Goal: Task Accomplishment & Management: Manage account settings

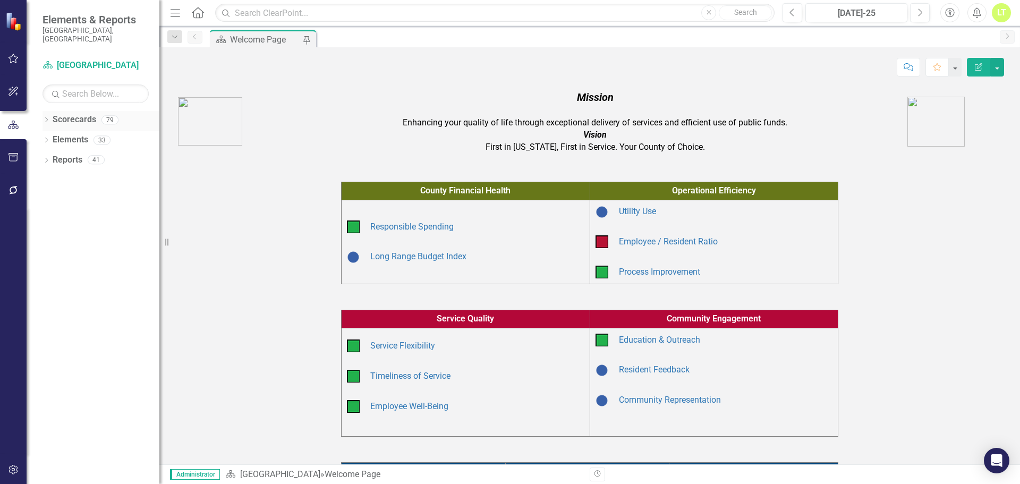
click at [48, 111] on div "Dropdown Scorecards 79" at bounding box center [101, 121] width 117 height 20
click at [50, 111] on div "Dropdown Scorecards 79" at bounding box center [101, 121] width 117 height 20
click at [43, 118] on icon "Dropdown" at bounding box center [46, 121] width 7 height 6
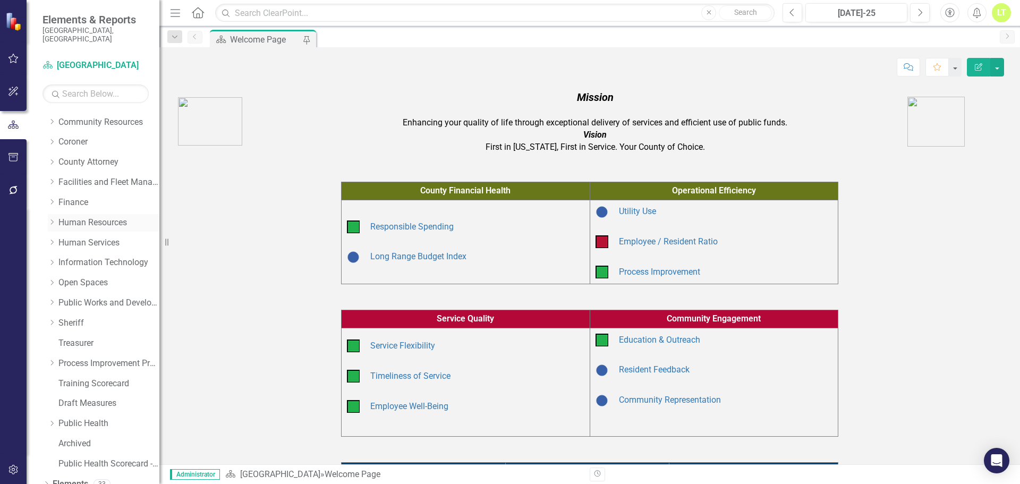
scroll to position [100, 0]
click at [46, 272] on div "Dropdown Scorecards 79 Dropdown Arapahoe County Provide Essential and Mandated …" at bounding box center [101, 242] width 117 height 462
click at [56, 277] on div "Dropdown" at bounding box center [53, 281] width 11 height 9
click at [113, 295] on link "Open Space (Operations)" at bounding box center [114, 301] width 90 height 12
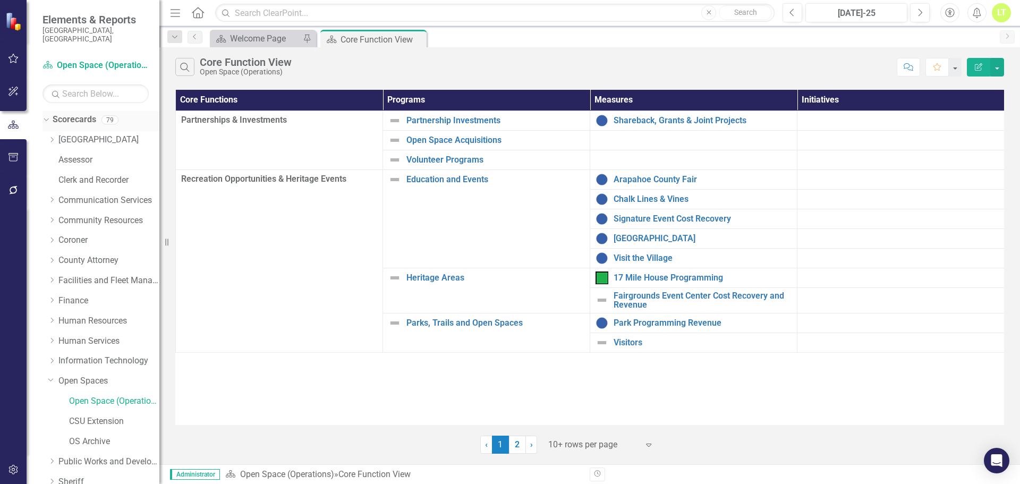
click at [45, 116] on icon "Dropdown" at bounding box center [45, 119] width 6 height 7
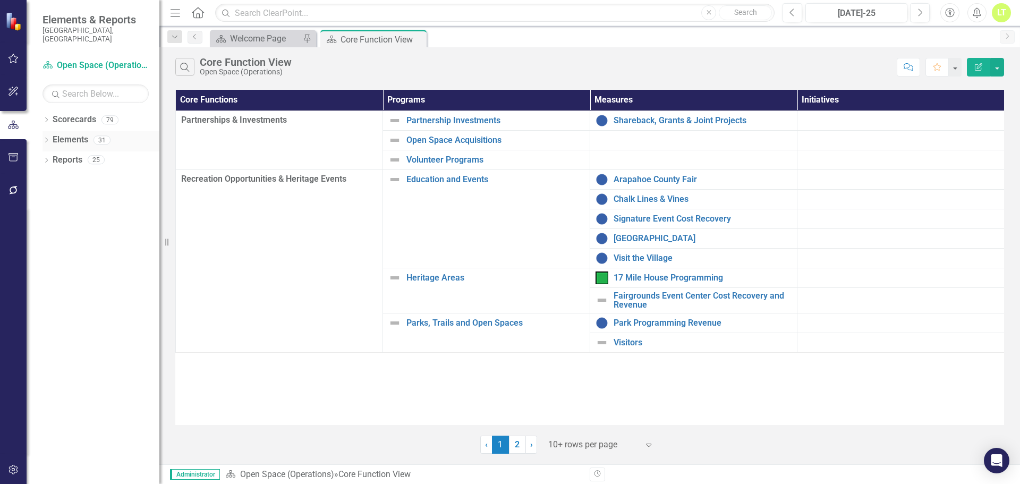
click at [69, 134] on link "Elements" at bounding box center [71, 140] width 36 height 12
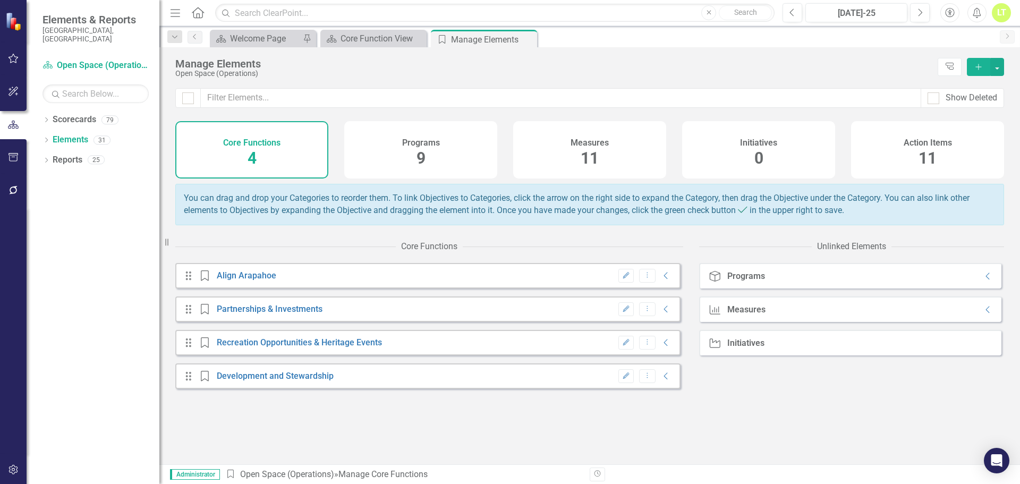
click at [601, 156] on div "Measures 11" at bounding box center [589, 149] width 153 height 57
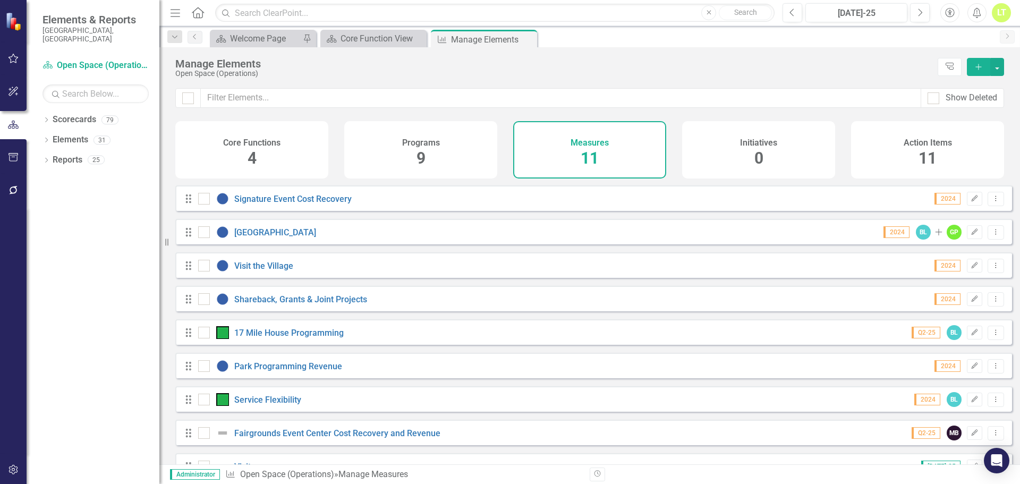
scroll to position [66, 0]
click at [315, 304] on link "Shareback, Grants & Joint Projects" at bounding box center [300, 299] width 133 height 10
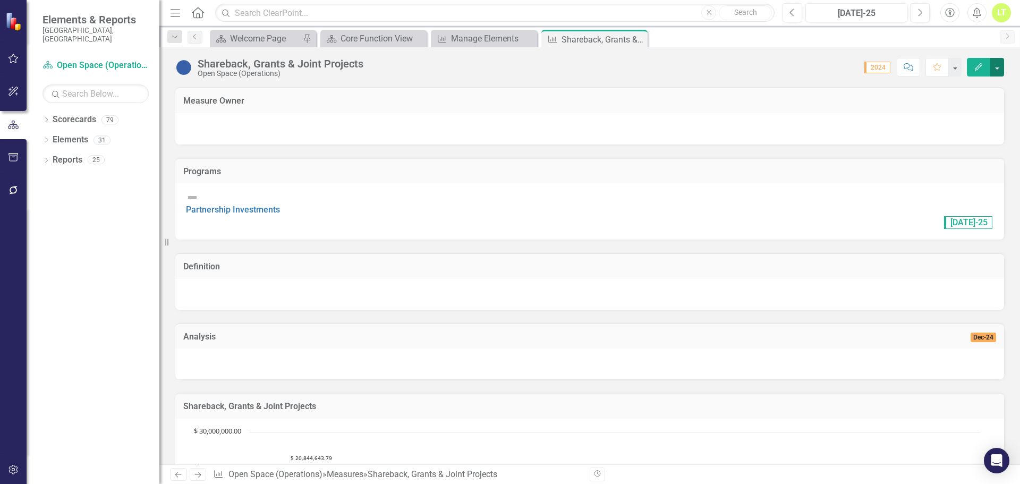
click at [999, 62] on button "button" at bounding box center [998, 67] width 14 height 19
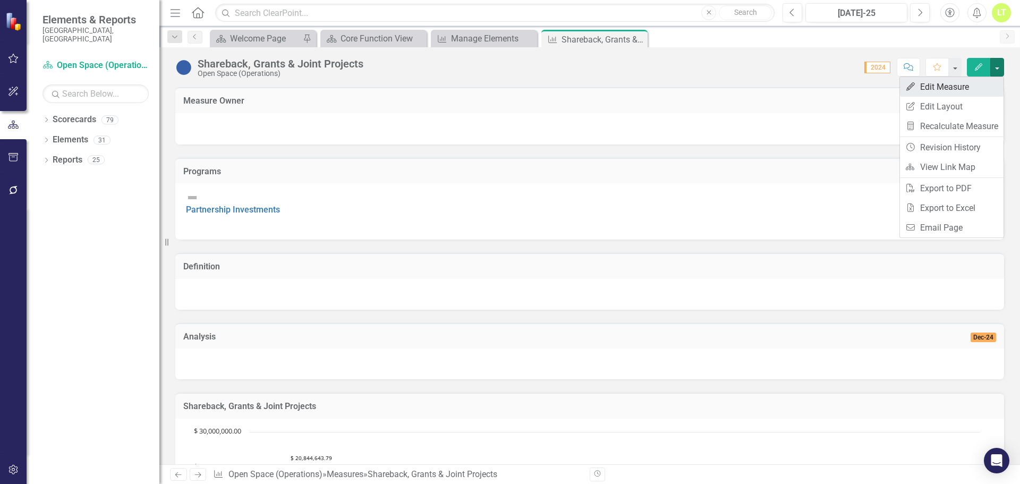
click at [948, 80] on link "Edit Edit Measure" at bounding box center [952, 87] width 104 height 20
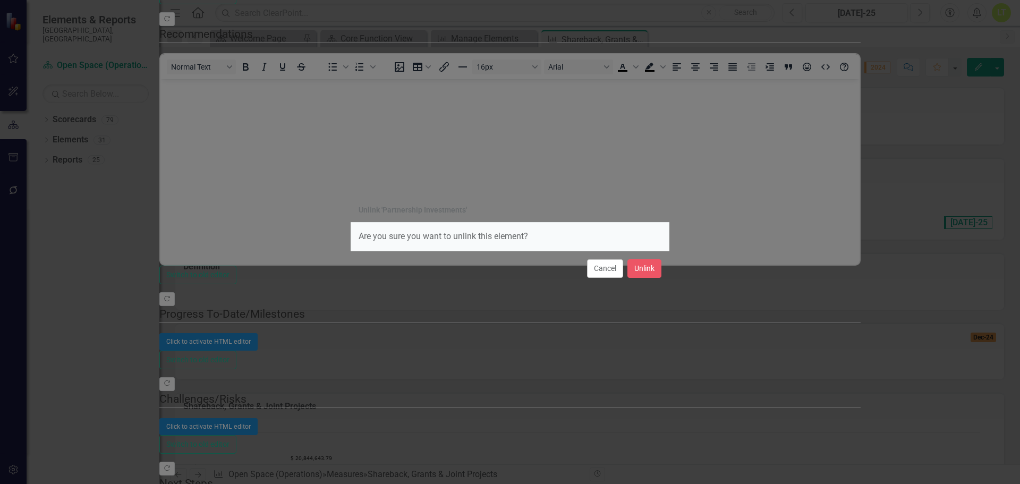
click at [648, 257] on div "Cancel Unlink" at bounding box center [510, 268] width 319 height 35
click at [648, 268] on button "Unlink" at bounding box center [645, 268] width 34 height 19
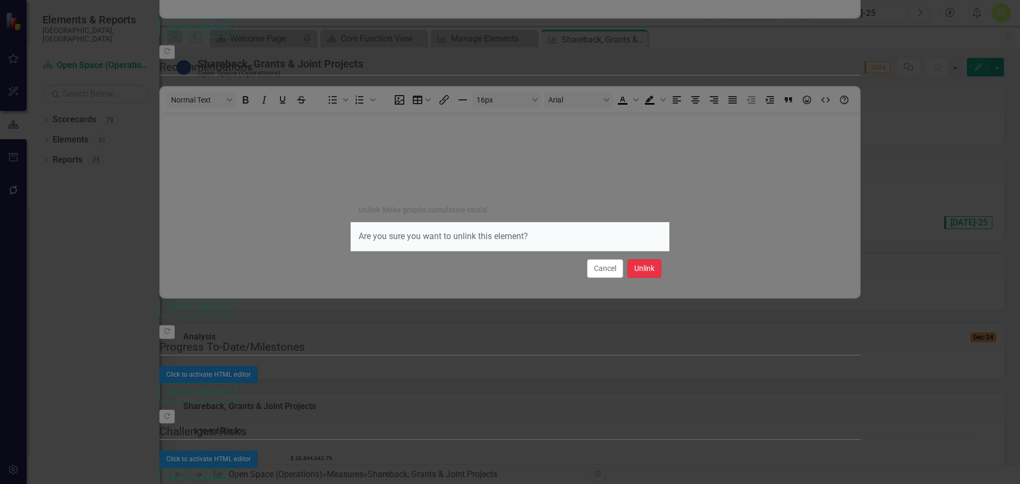
click at [643, 261] on button "Unlink" at bounding box center [645, 268] width 34 height 19
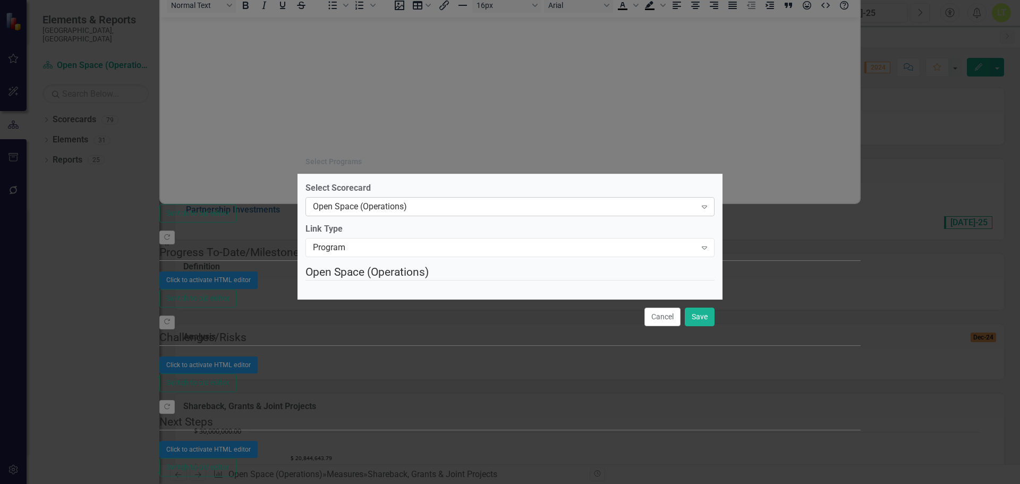
click at [495, 201] on div "Open Space (Operations)" at bounding box center [504, 207] width 383 height 12
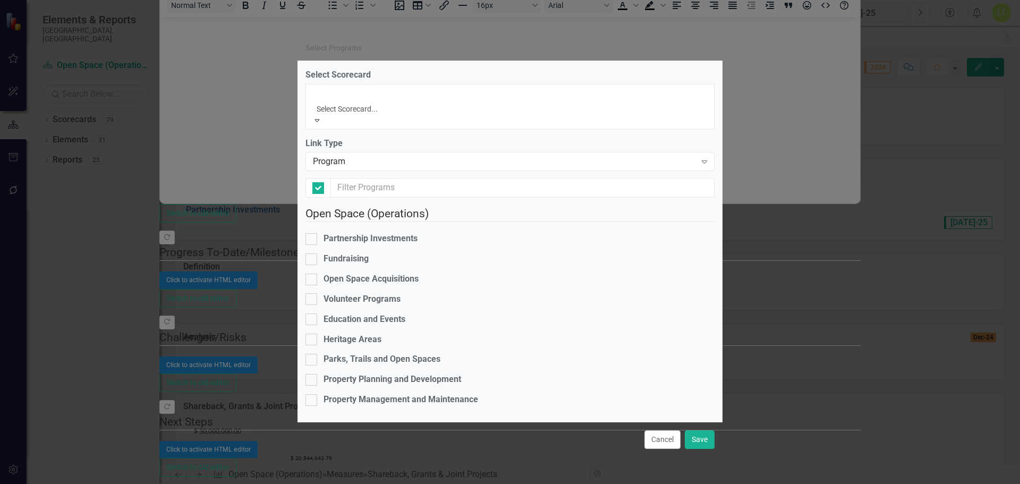
checkbox input "false"
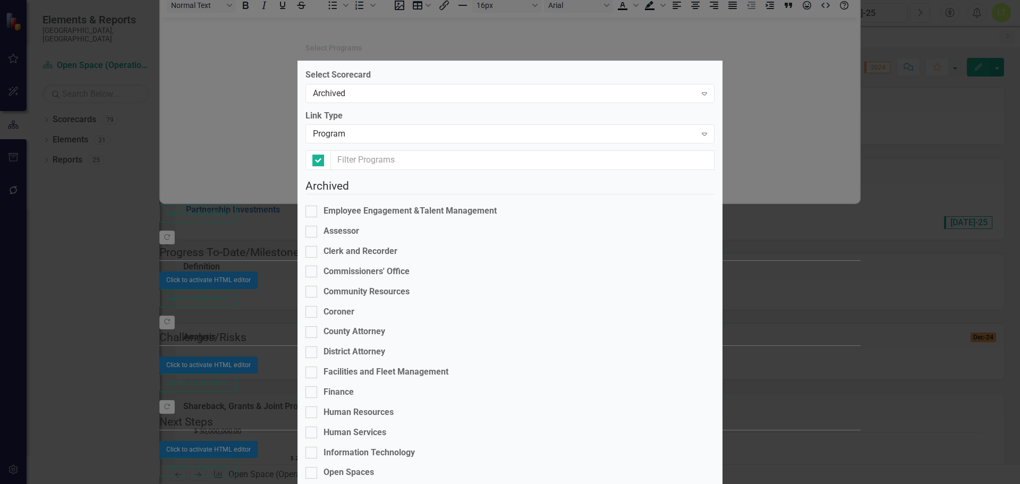
checkbox input "false"
click at [353, 467] on div "Open Spaces" at bounding box center [349, 473] width 50 height 12
click at [312, 467] on input "Open Spaces" at bounding box center [309, 470] width 7 height 7
checkbox input "true"
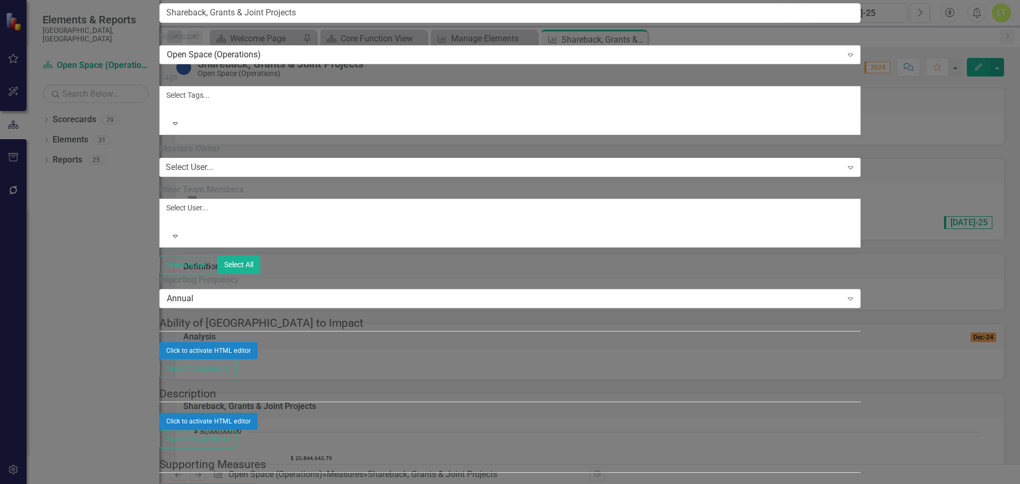
click at [378, 61] on div "Open Space (Operations)" at bounding box center [504, 55] width 675 height 12
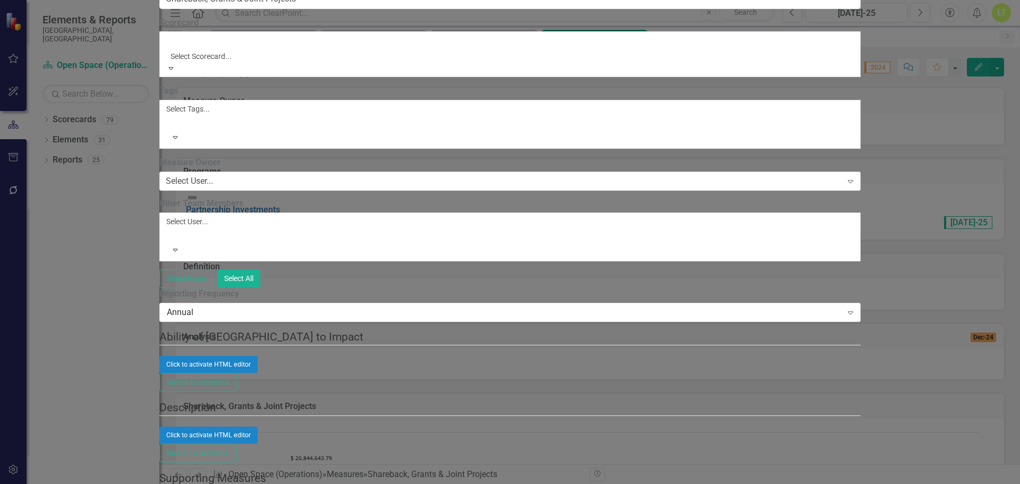
scroll to position [1220, 0]
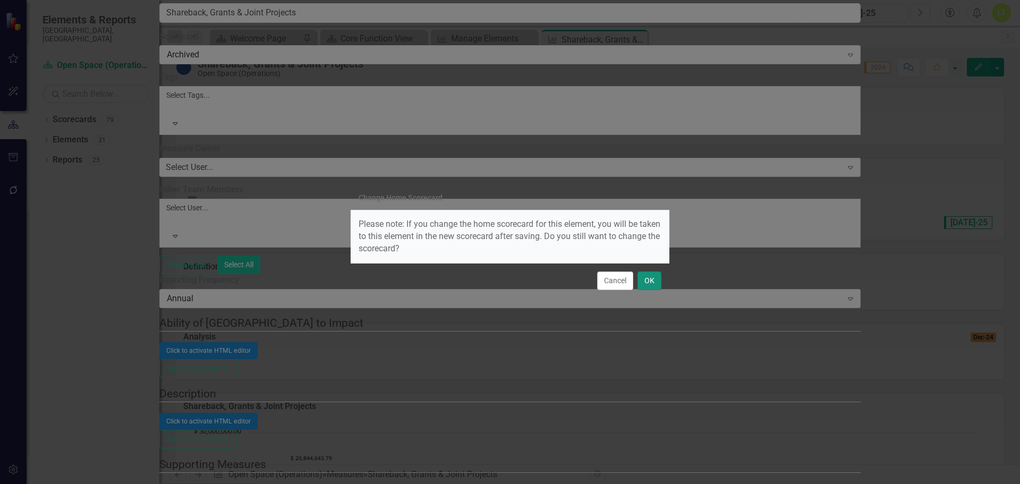
click at [654, 272] on button "OK" at bounding box center [650, 281] width 24 height 19
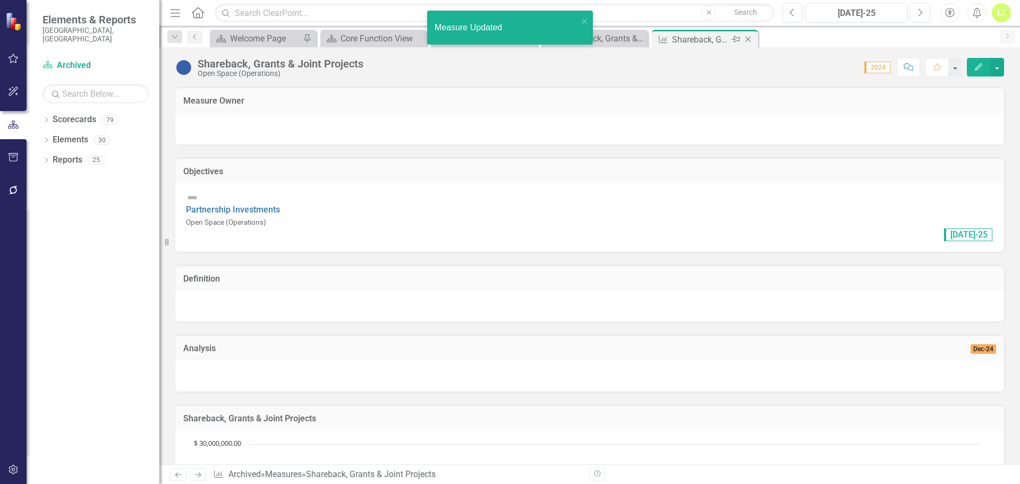
click at [748, 35] on icon "Close" at bounding box center [748, 39] width 11 height 9
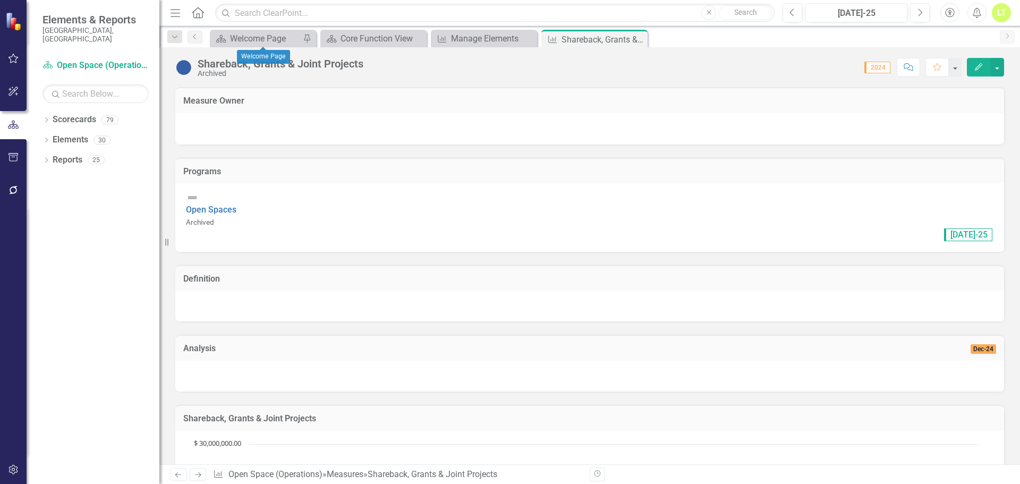
click at [248, 31] on div "Scorecard Welcome Page Pin" at bounding box center [263, 39] width 106 height 18
click at [247, 34] on div "Welcome Page" at bounding box center [265, 38] width 70 height 13
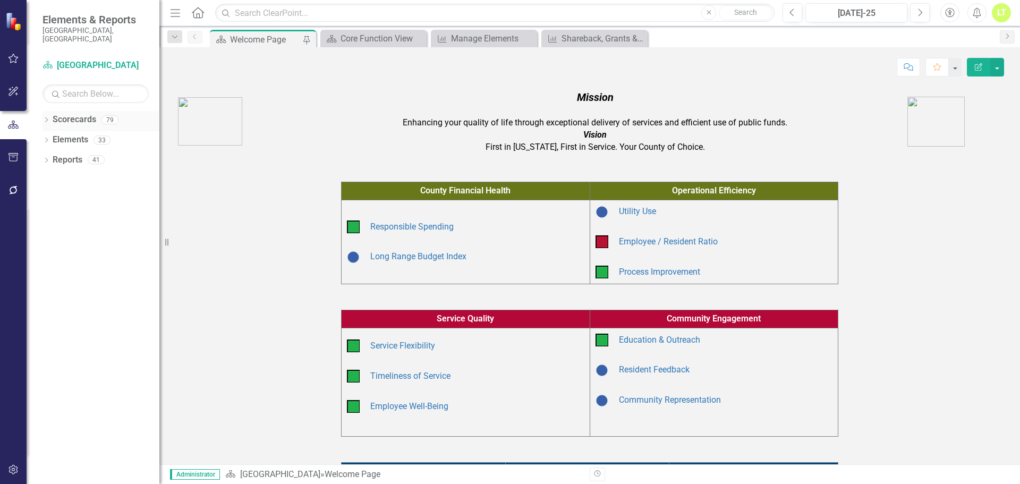
click at [50, 118] on icon "Dropdown" at bounding box center [46, 121] width 7 height 6
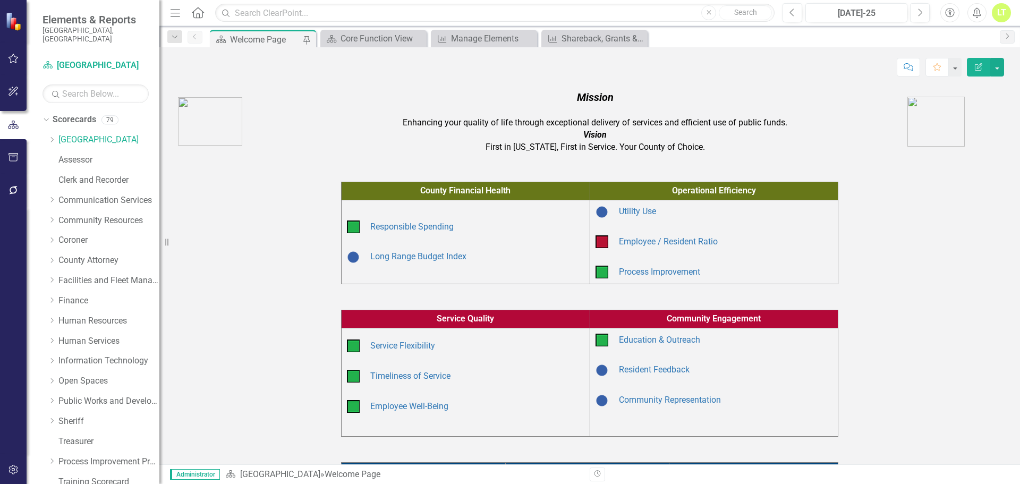
scroll to position [121, 0]
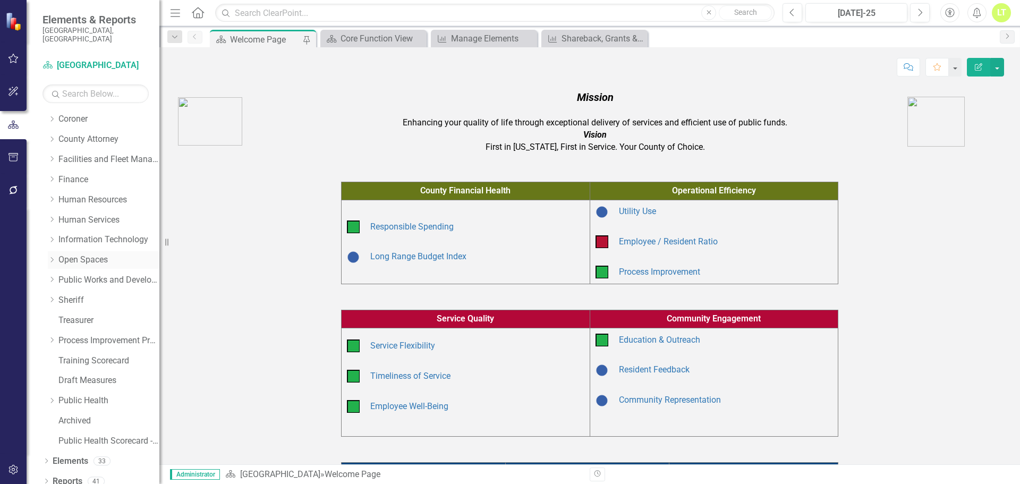
click at [50, 257] on icon "Dropdown" at bounding box center [52, 260] width 8 height 6
click at [73, 254] on link "Open Spaces" at bounding box center [108, 260] width 101 height 12
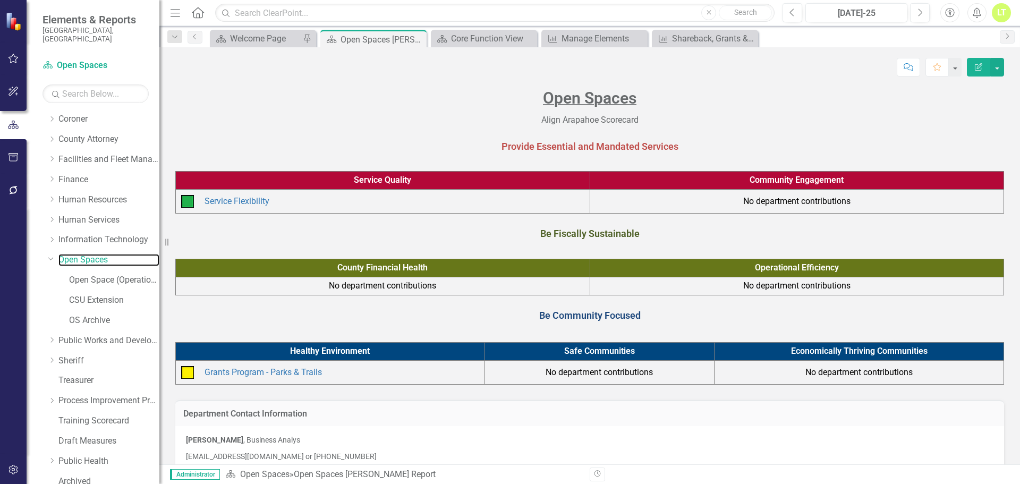
scroll to position [19, 0]
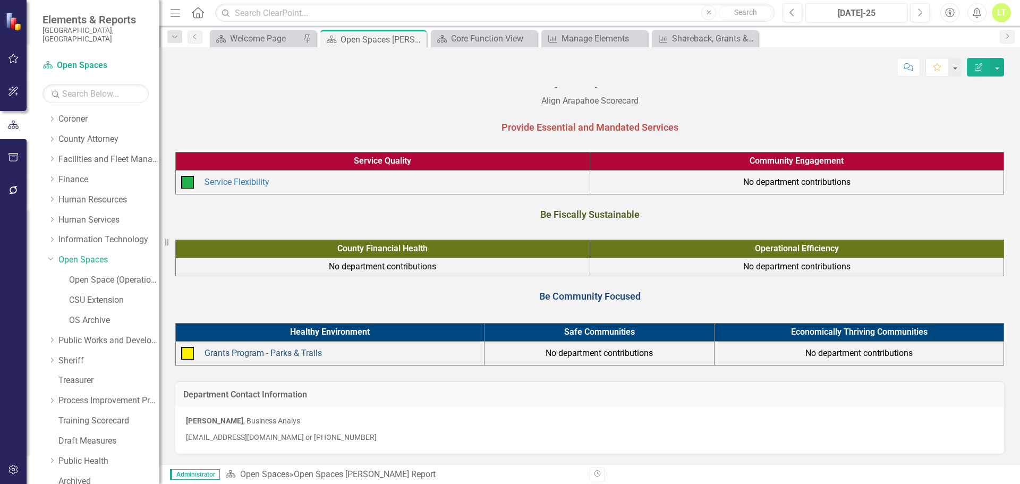
click at [256, 349] on link "Grants Program - Parks & Trails" at bounding box center [263, 353] width 117 height 10
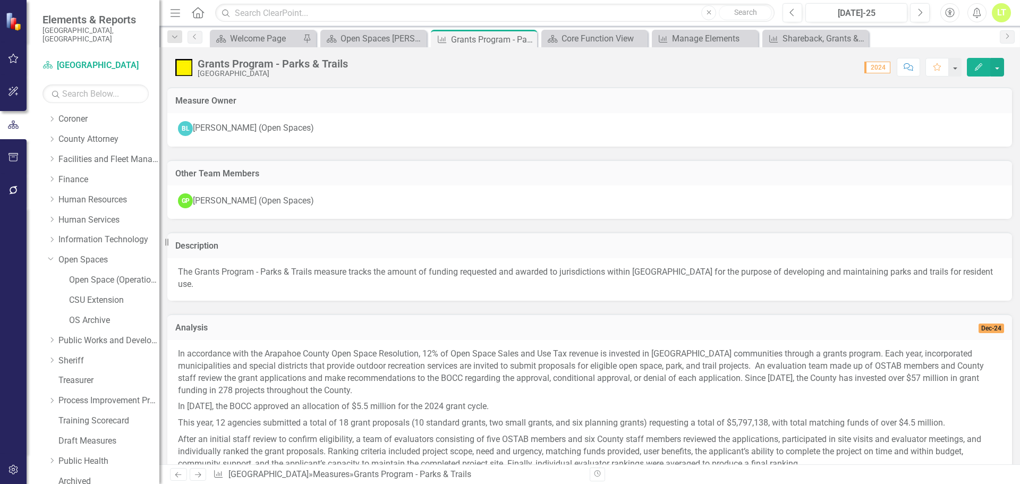
click at [224, 61] on div "Grants Program - Parks & Trails" at bounding box center [273, 64] width 150 height 12
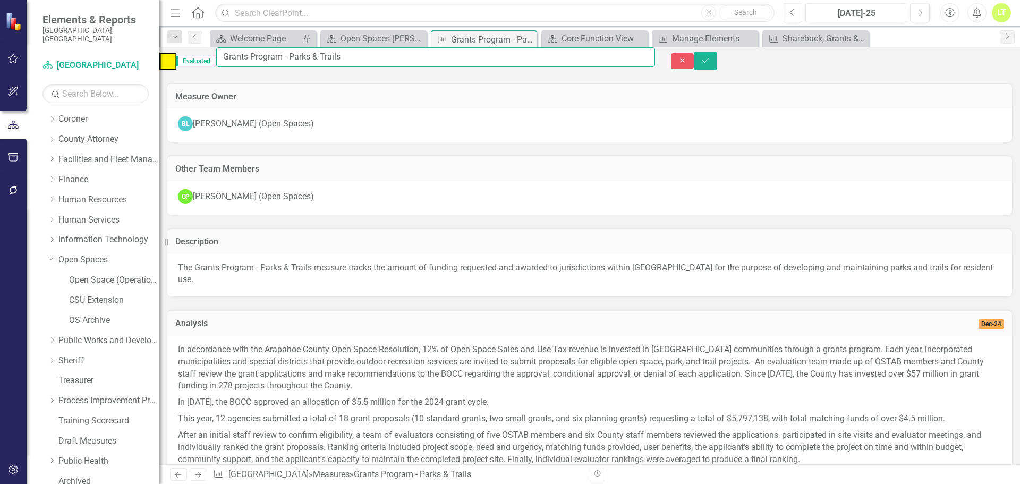
drag, startPoint x: 315, startPoint y: 63, endPoint x: 222, endPoint y: 56, distance: 93.3
click at [222, 56] on div "Evaluated Grants Program - Parks & Trails" at bounding box center [407, 61] width 496 height 28
type input "Parks & Trails"
click at [717, 66] on button "Save" at bounding box center [705, 61] width 23 height 19
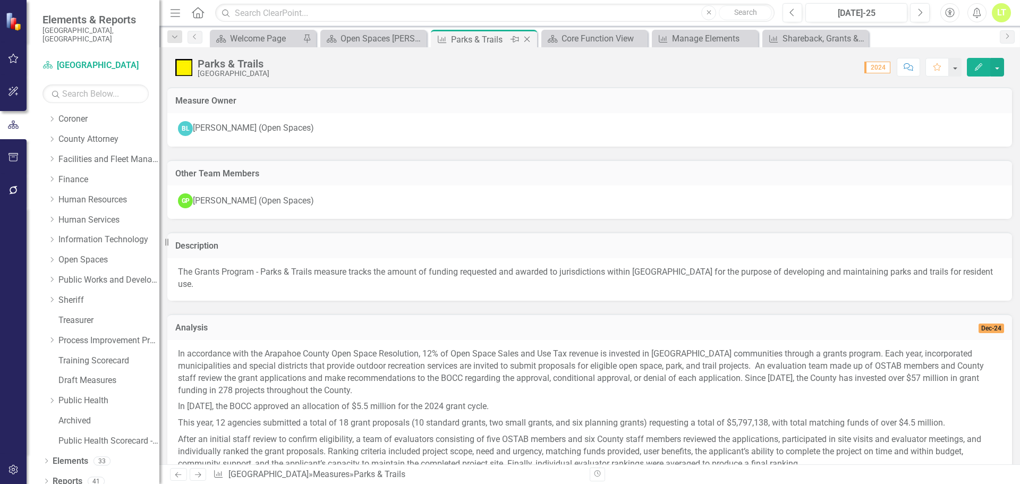
click at [528, 38] on icon "Close" at bounding box center [527, 39] width 11 height 9
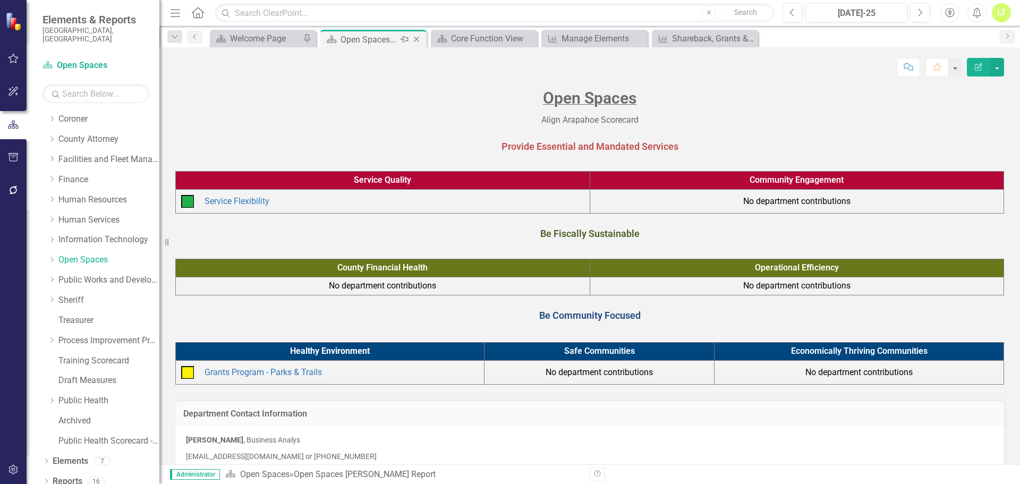
click at [420, 37] on icon "Close" at bounding box center [416, 39] width 11 height 9
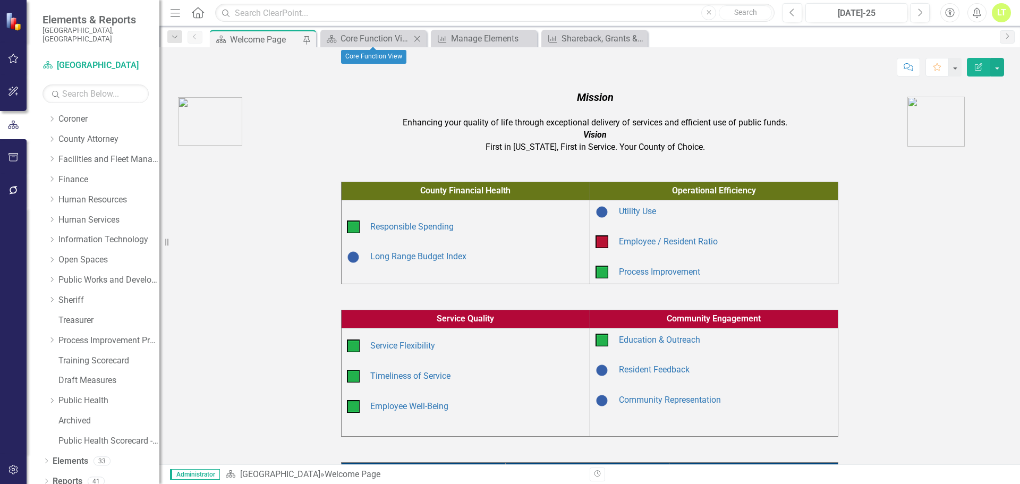
click at [415, 38] on icon "Close" at bounding box center [417, 39] width 11 height 9
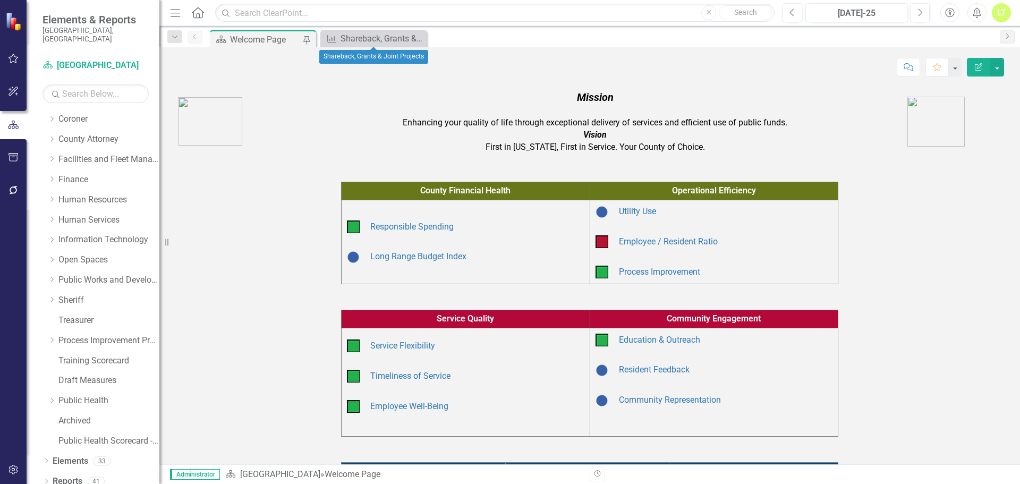
click at [0, 0] on icon "Close" at bounding box center [0, 0] width 0 height 0
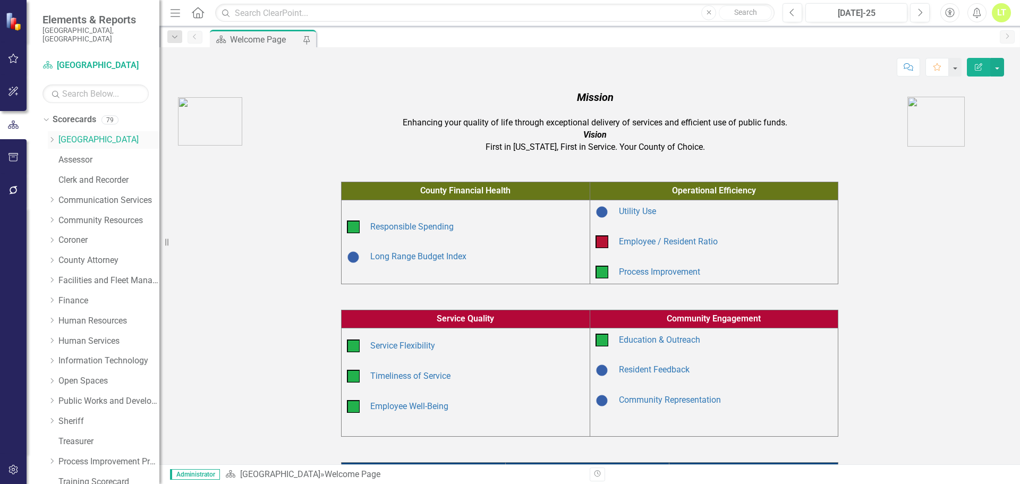
click at [52, 137] on icon at bounding box center [52, 139] width 3 height 5
click at [398, 227] on link "Responsible Spending" at bounding box center [411, 227] width 83 height 10
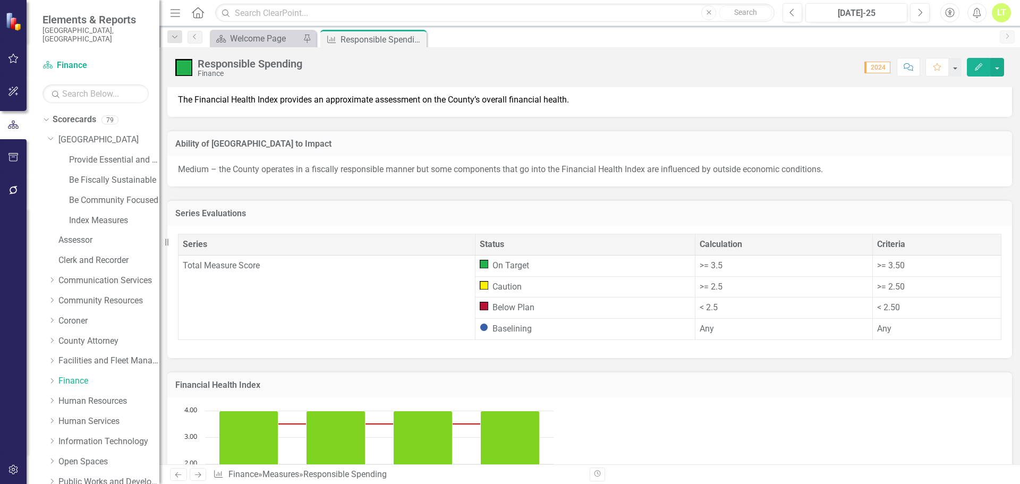
scroll to position [397, 0]
click at [995, 11] on div "LT" at bounding box center [1001, 12] width 19 height 19
click at [984, 127] on link "icon.portal Success Portal" at bounding box center [969, 133] width 84 height 20
